Goal: Task Accomplishment & Management: Use online tool/utility

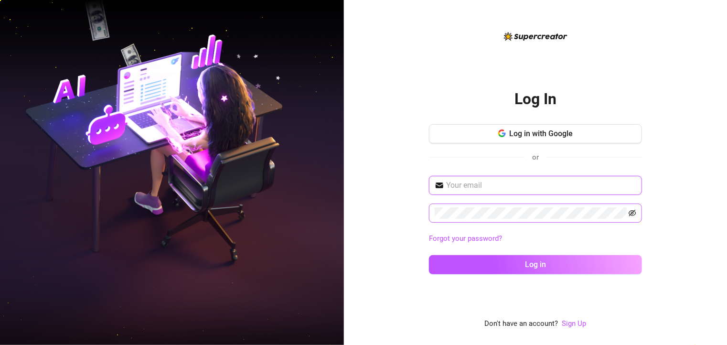
type input "[EMAIL_ADDRESS][DOMAIN_NAME]"
click at [636, 214] on icon "eye-invisible" at bounding box center [633, 213] width 8 height 7
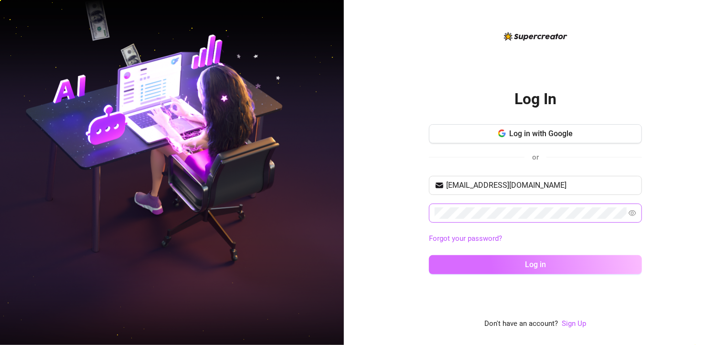
click at [531, 260] on span "Log in" at bounding box center [535, 264] width 21 height 9
